Goal: Task Accomplishment & Management: Manage account settings

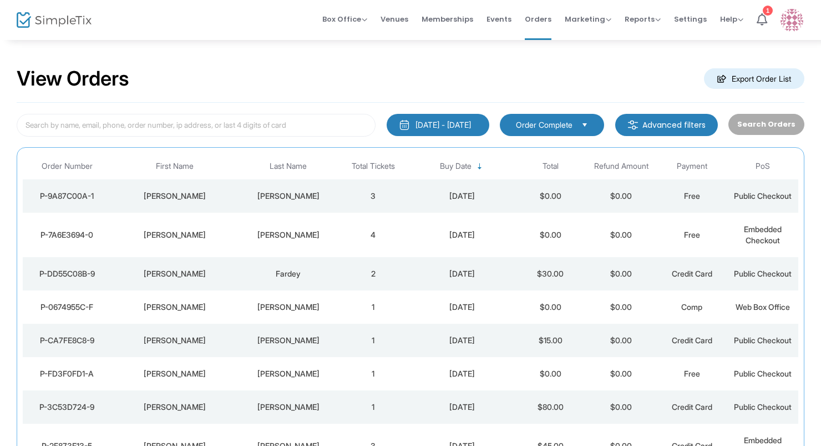
click at [236, 239] on td "Natasha" at bounding box center [176, 235] width 128 height 44
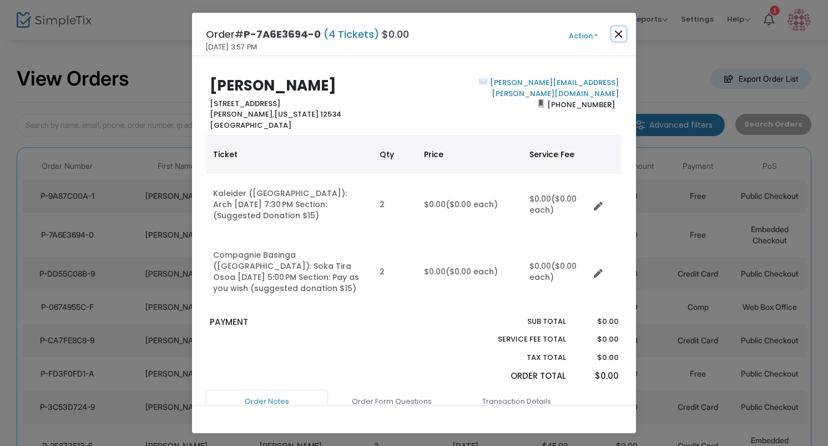
click at [619, 32] on button "Close" at bounding box center [619, 34] width 14 height 14
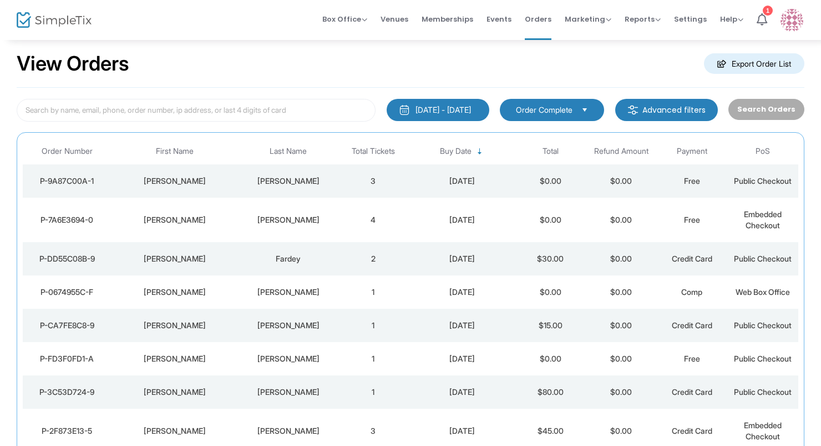
scroll to position [22, 0]
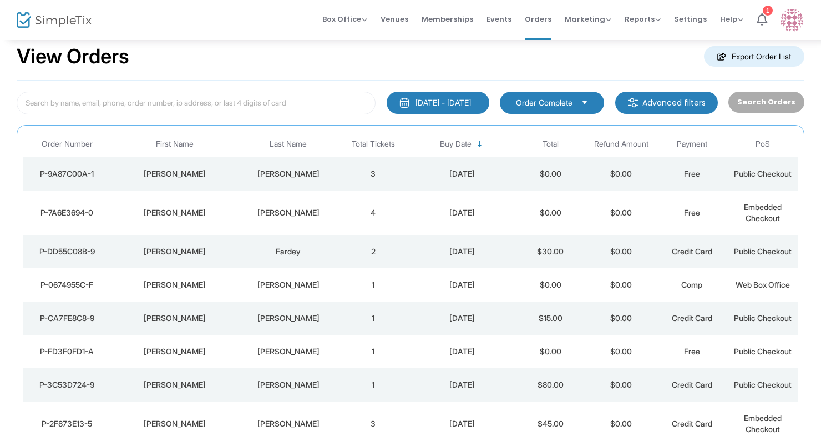
click at [265, 169] on div "Kline" at bounding box center [288, 173] width 94 height 11
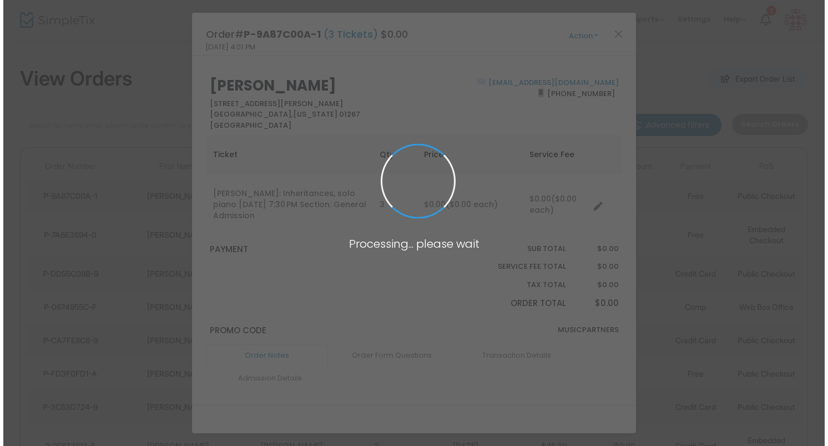
scroll to position [0, 0]
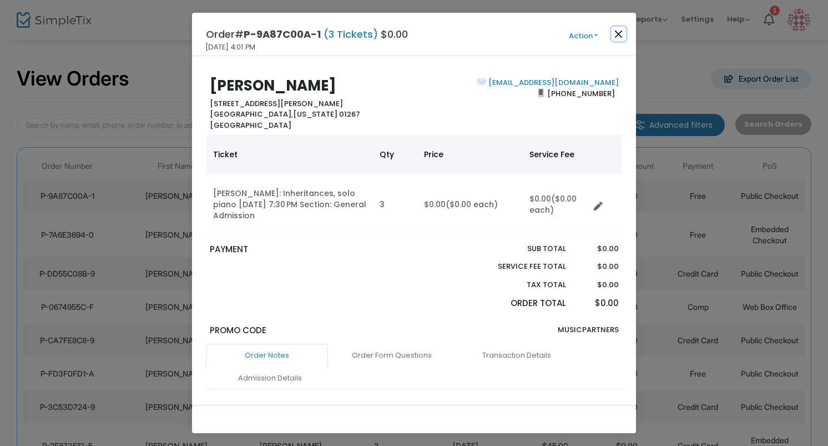
click at [617, 31] on button "Close" at bounding box center [619, 34] width 14 height 14
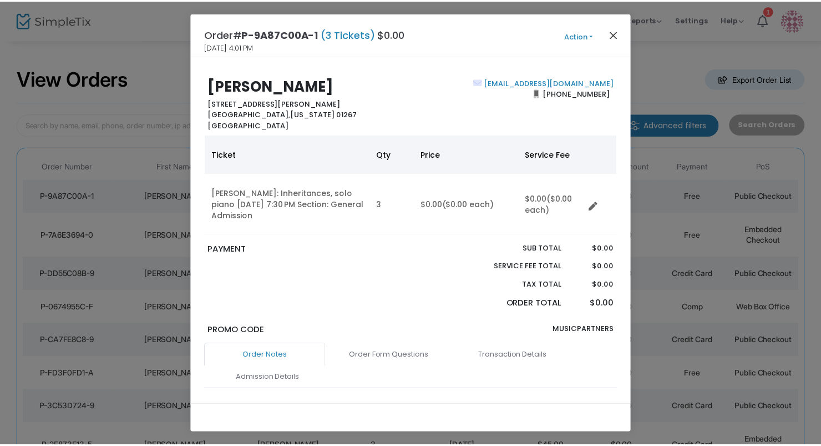
scroll to position [22, 0]
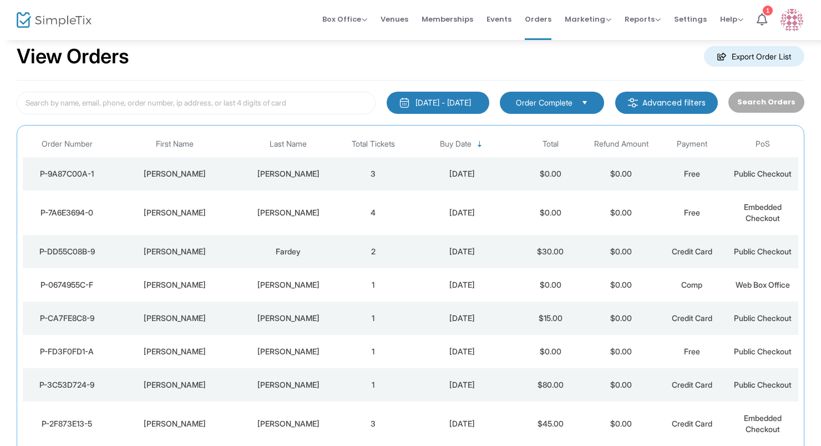
click at [42, 17] on img at bounding box center [54, 20] width 75 height 16
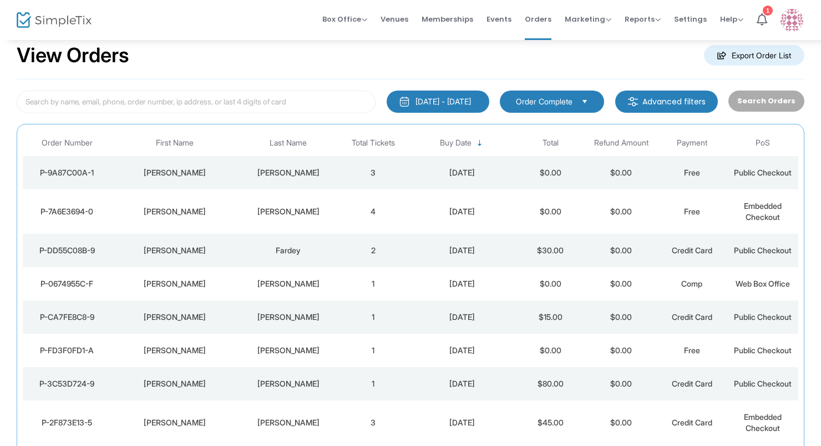
scroll to position [178, 0]
